Goal: Task Accomplishment & Management: Use online tool/utility

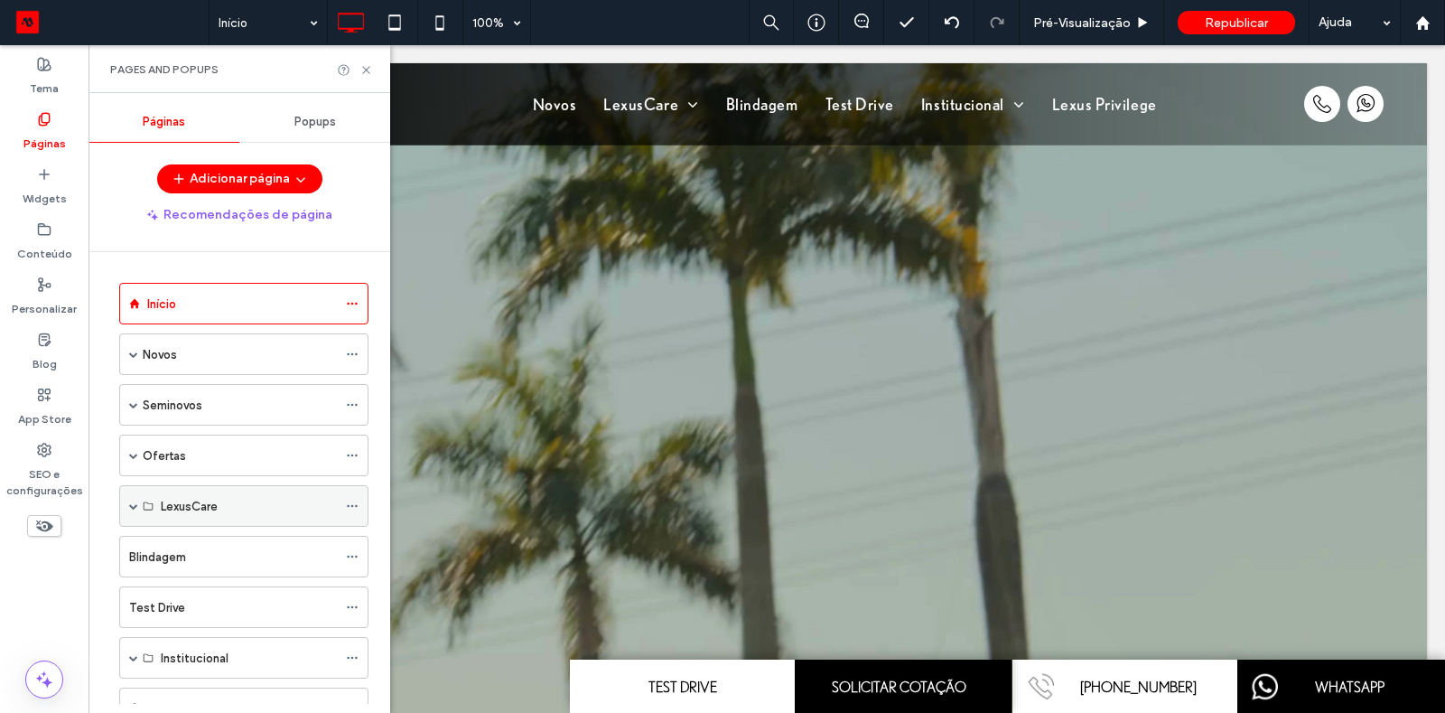
click at [132, 501] on span at bounding box center [133, 505] width 9 height 9
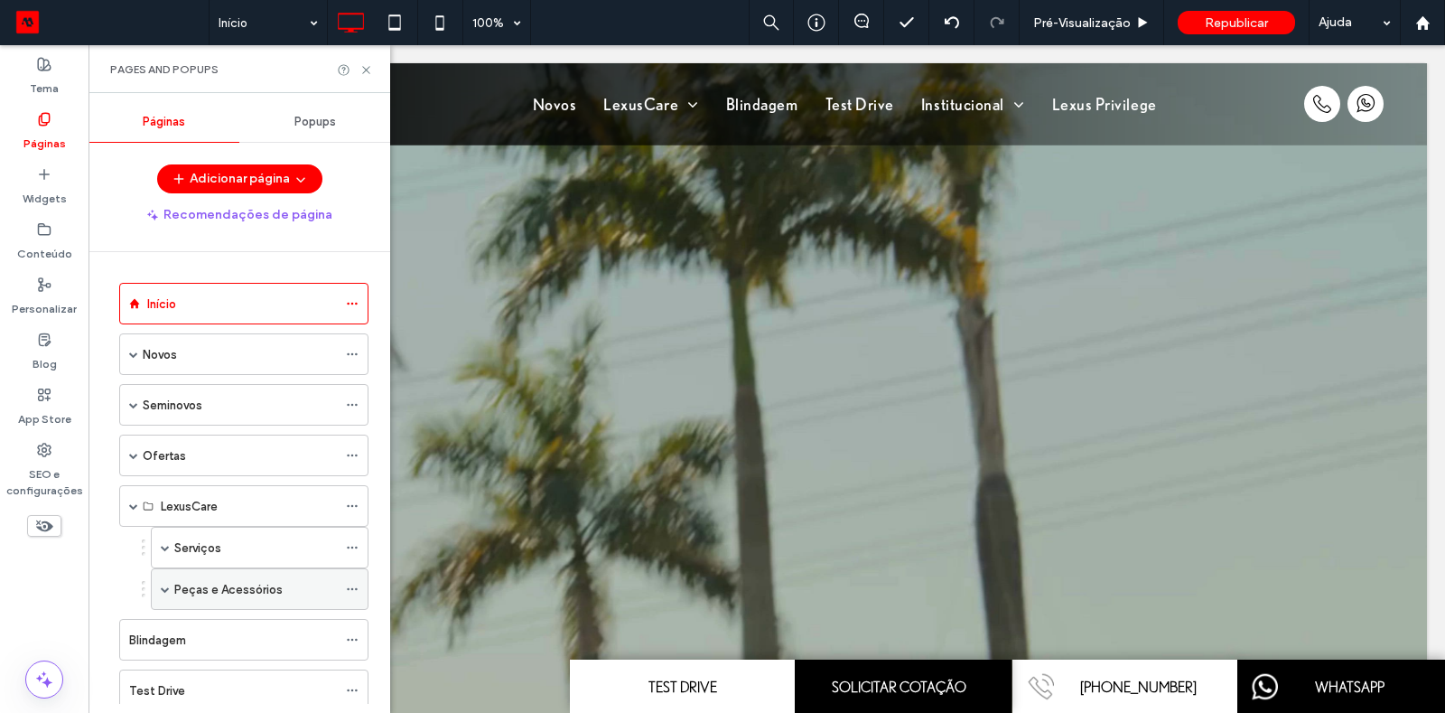
click at [203, 575] on label "Peças e Acessórios" at bounding box center [228, 590] width 108 height 32
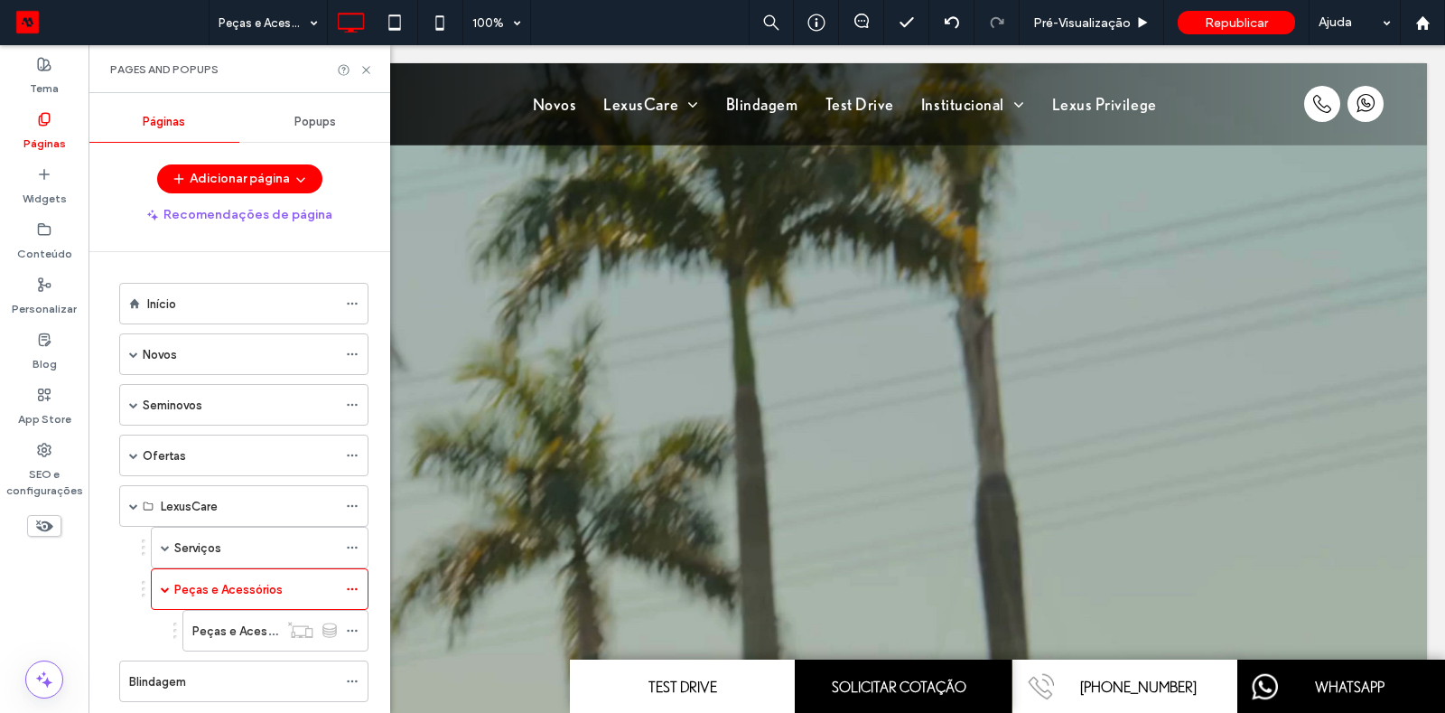
click at [229, 621] on div at bounding box center [722, 356] width 1445 height 713
click at [229, 621] on label "Peças e Acessórios - Interna" at bounding box center [270, 631] width 157 height 32
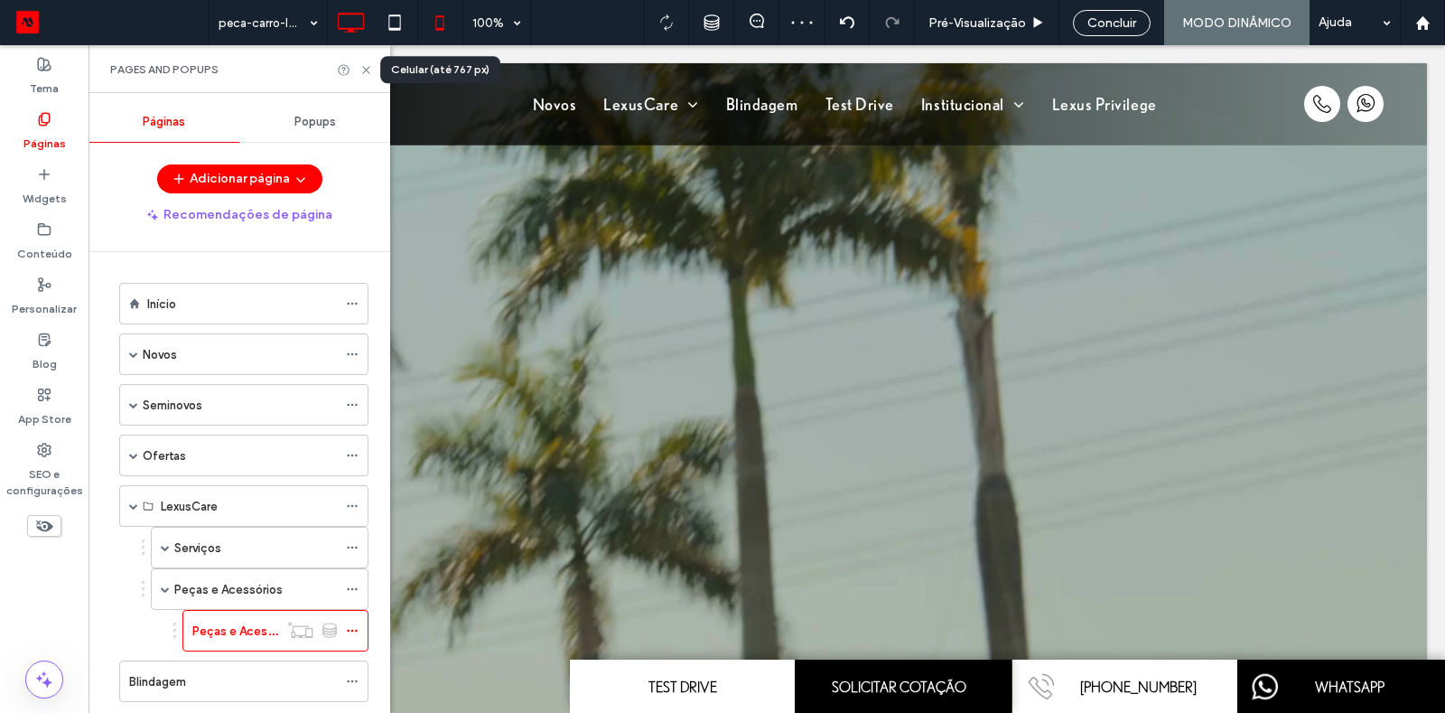
click at [446, 22] on icon at bounding box center [440, 23] width 36 height 36
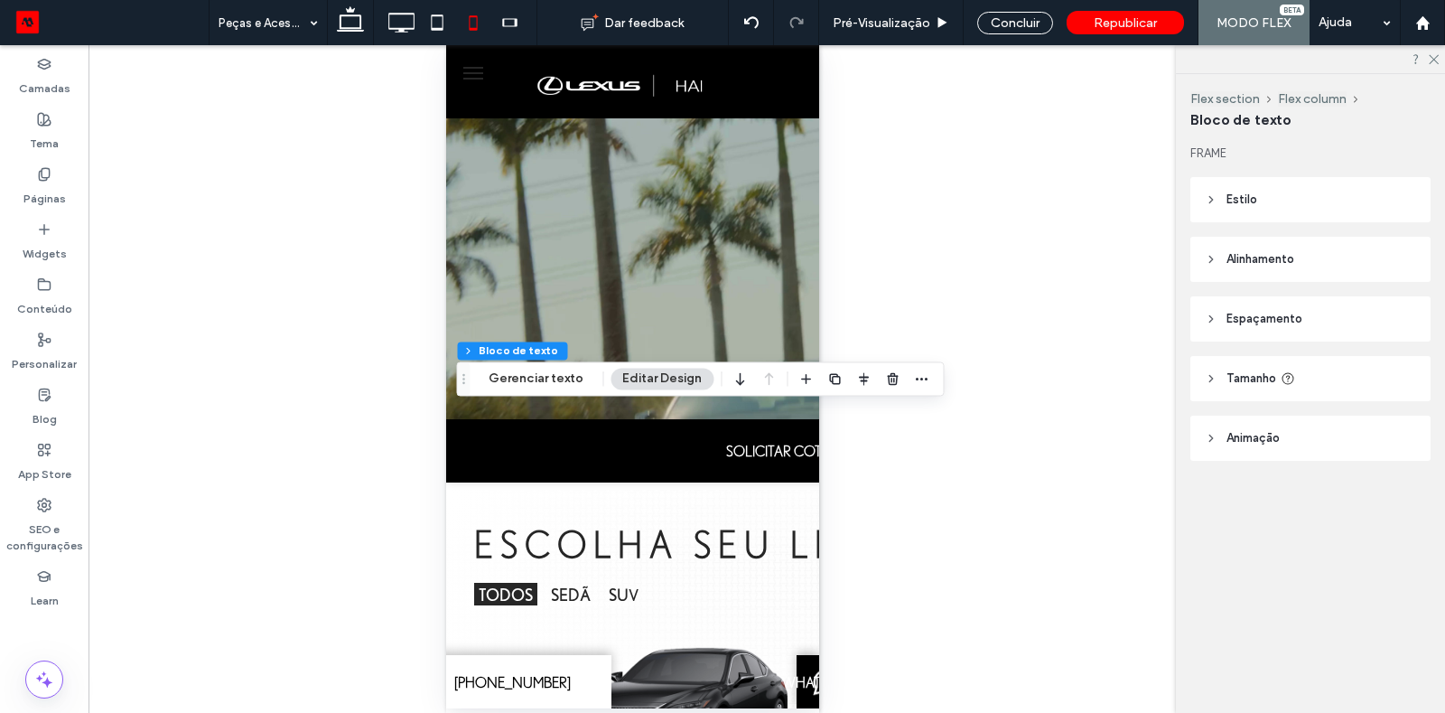
click at [1331, 321] on header "Espaçamento" at bounding box center [1311, 318] width 240 height 45
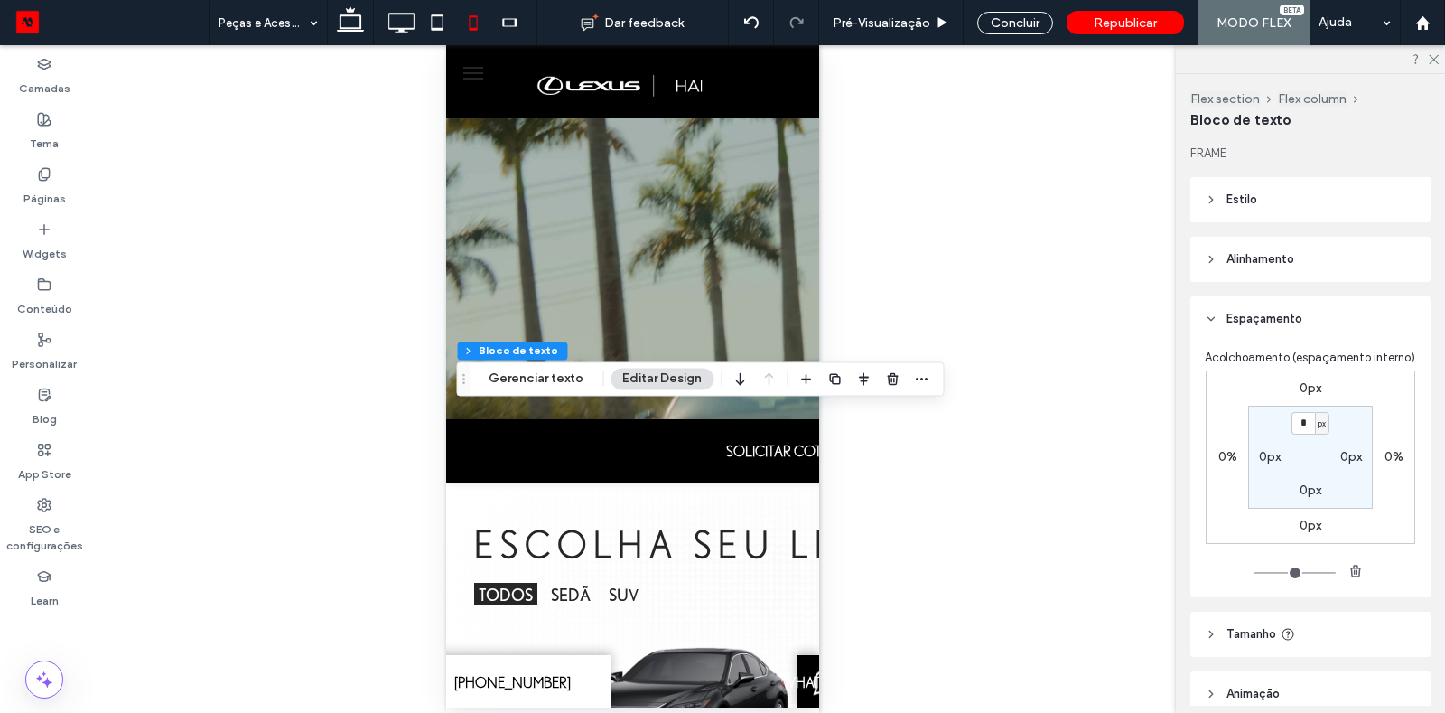
click at [1306, 493] on label "0px" at bounding box center [1311, 489] width 22 height 15
type input "*"
type input "**"
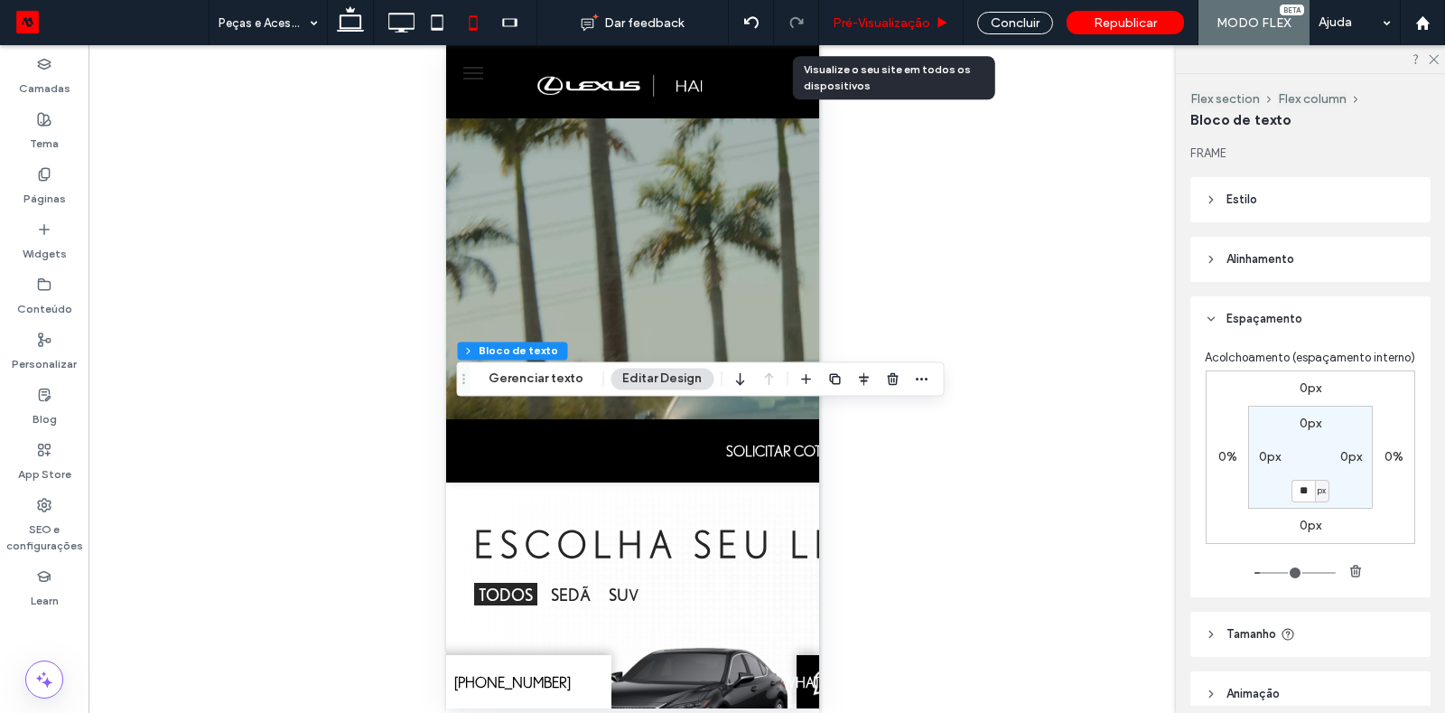
click at [872, 21] on span "Pré-Visualizaçāo" at bounding box center [882, 22] width 98 height 15
